Goal: Transaction & Acquisition: Purchase product/service

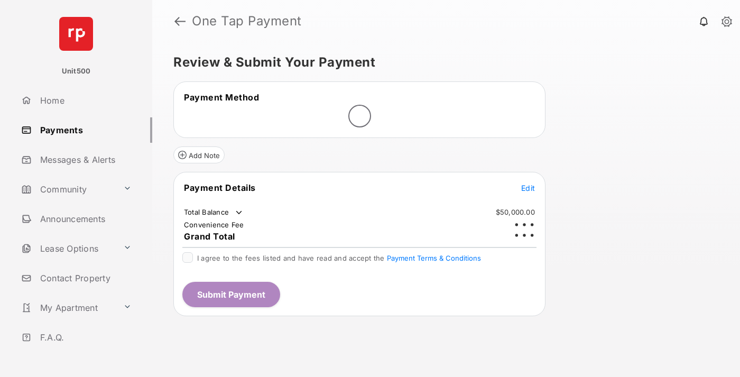
click at [528, 184] on span "Edit" at bounding box center [528, 188] width 14 height 9
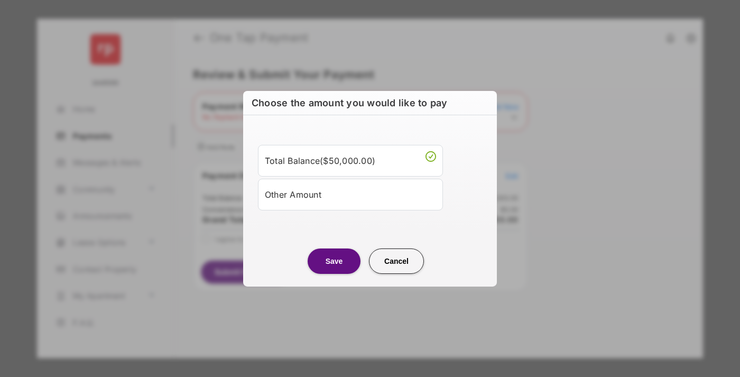
click at [351, 194] on div "Other Amount" at bounding box center [350, 194] width 171 height 18
type input "****"
click at [334, 273] on button "Save" at bounding box center [334, 260] width 53 height 25
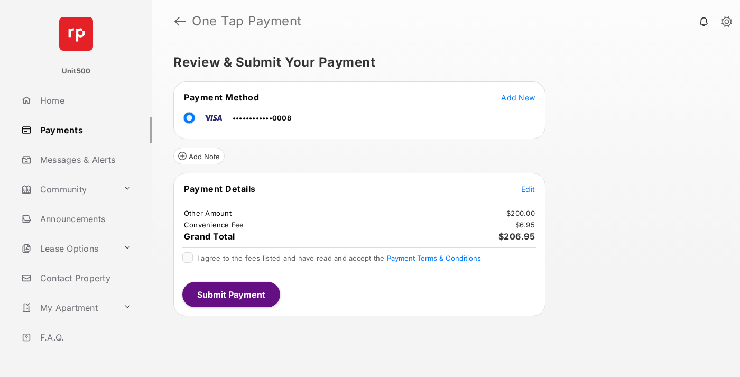
click at [528, 189] on span "Edit" at bounding box center [528, 189] width 14 height 9
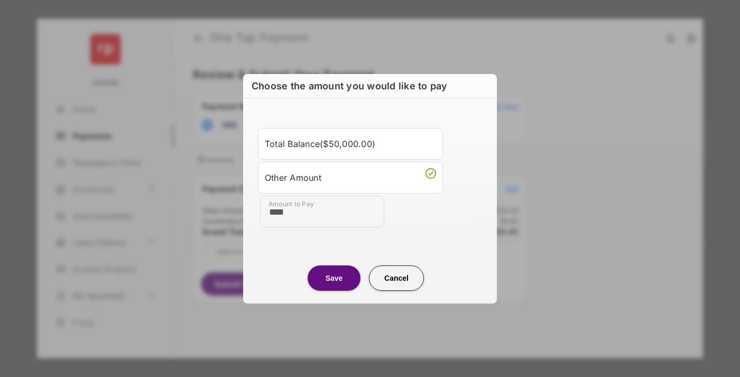
click at [334, 278] on button "Save" at bounding box center [334, 277] width 53 height 25
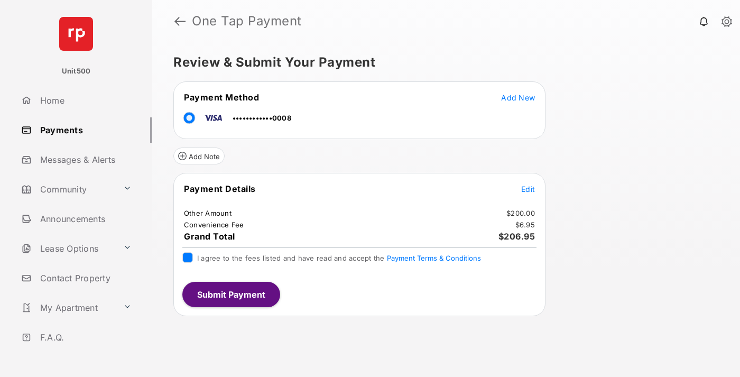
click at [231, 294] on button "Submit Payment" at bounding box center [231, 294] width 98 height 25
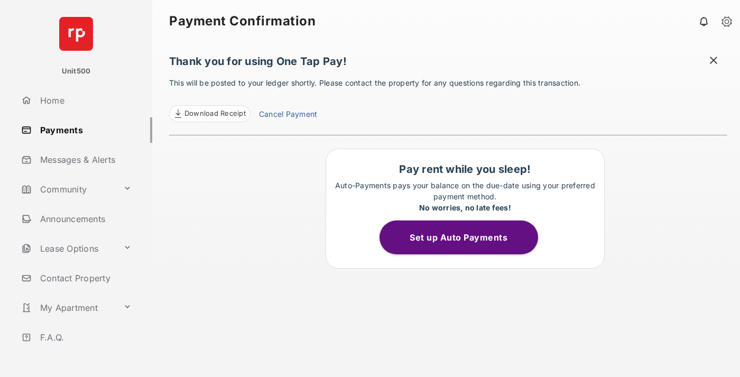
click at [714, 61] on span at bounding box center [714, 61] width 11 height 13
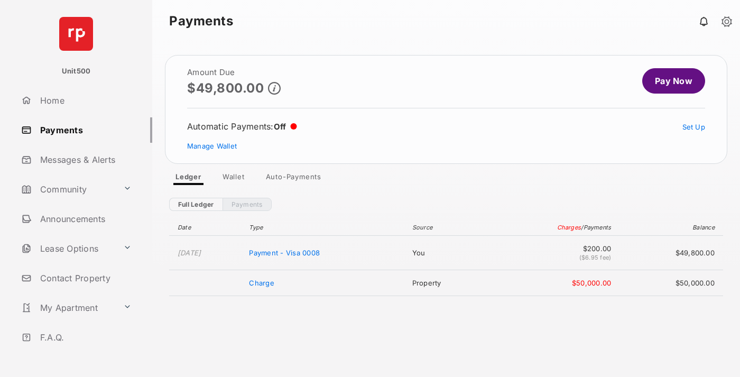
click at [212, 146] on link "Manage Wallet" at bounding box center [212, 146] width 50 height 8
